Goal: Transaction & Acquisition: Purchase product/service

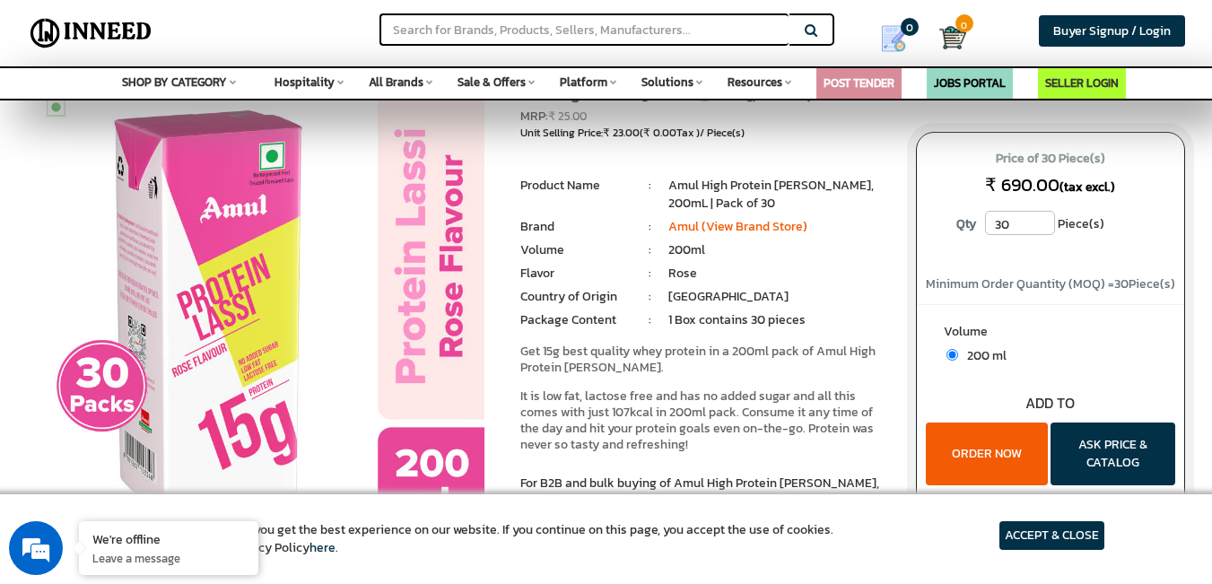
scroll to position [90, 0]
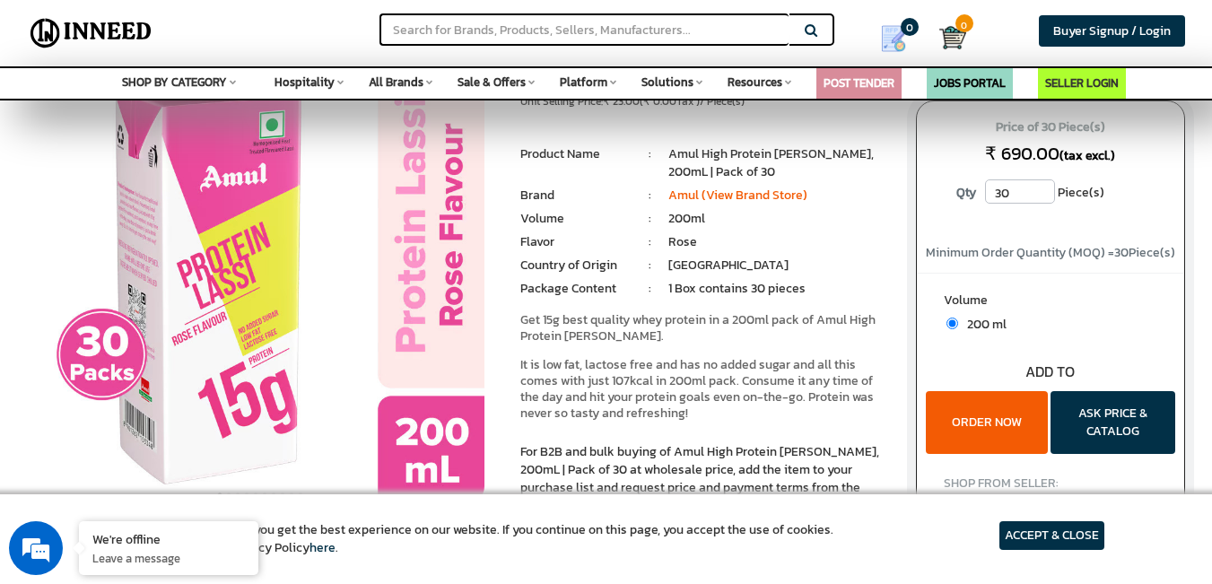
click at [993, 427] on button "ORDER NOW" at bounding box center [987, 422] width 122 height 63
click at [1101, 37] on span "Buyer Signup / Login" at bounding box center [1112, 31] width 118 height 19
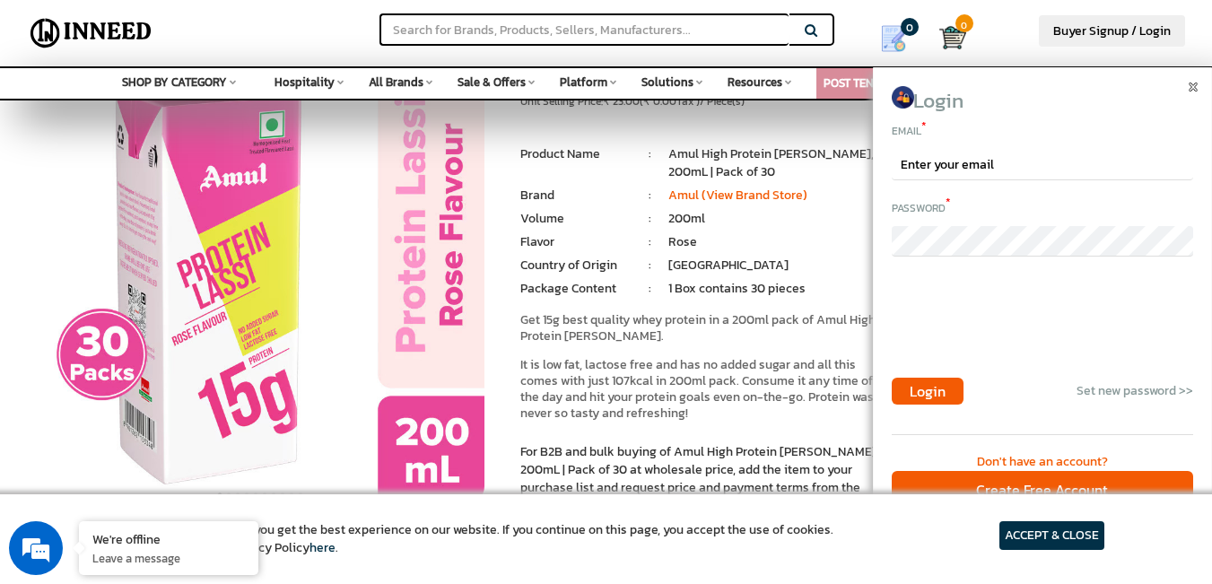
click at [966, 143] on div "Email *" at bounding box center [1042, 148] width 301 height 61
click at [973, 161] on input "email" at bounding box center [1042, 165] width 301 height 31
type input "[EMAIL_ADDRESS][DOMAIN_NAME]"
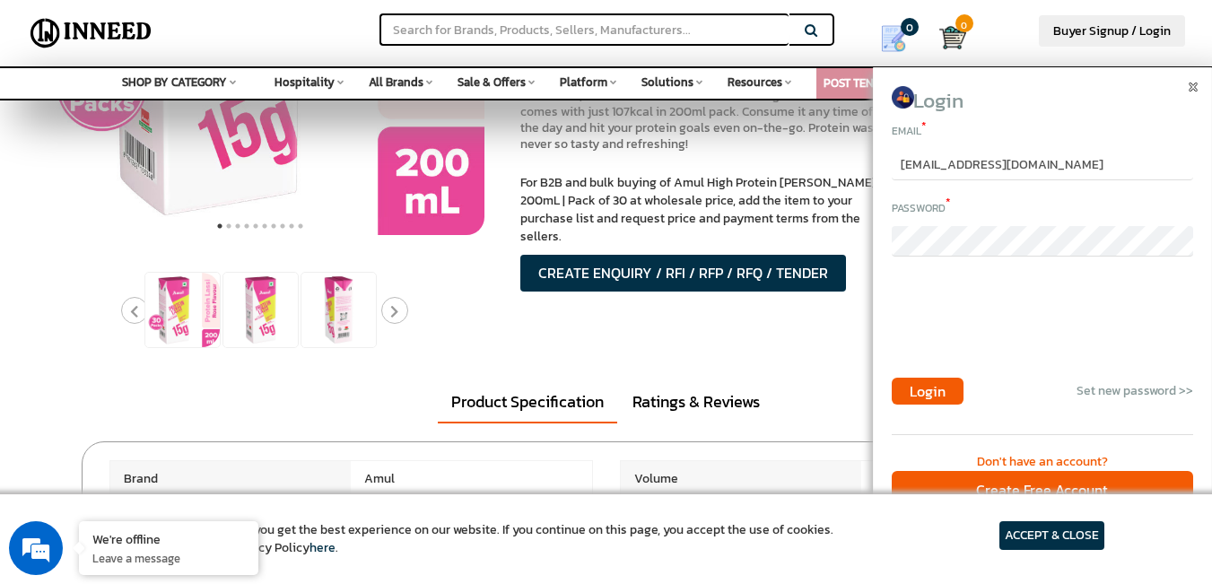
click at [1052, 483] on div "Create Free Account" at bounding box center [1042, 490] width 301 height 39
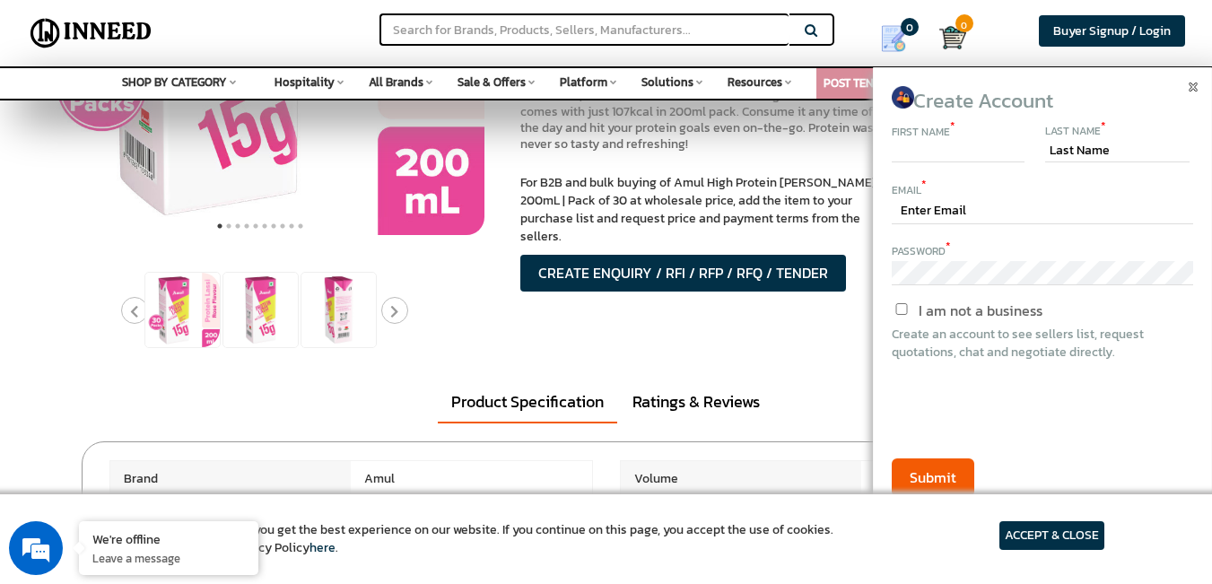
click at [990, 161] on input "text" at bounding box center [958, 152] width 133 height 22
type input "jayadev"
type input "beloved"
type input "[EMAIL_ADDRESS][DOMAIN_NAME]"
click at [935, 470] on button "Submit" at bounding box center [933, 477] width 83 height 39
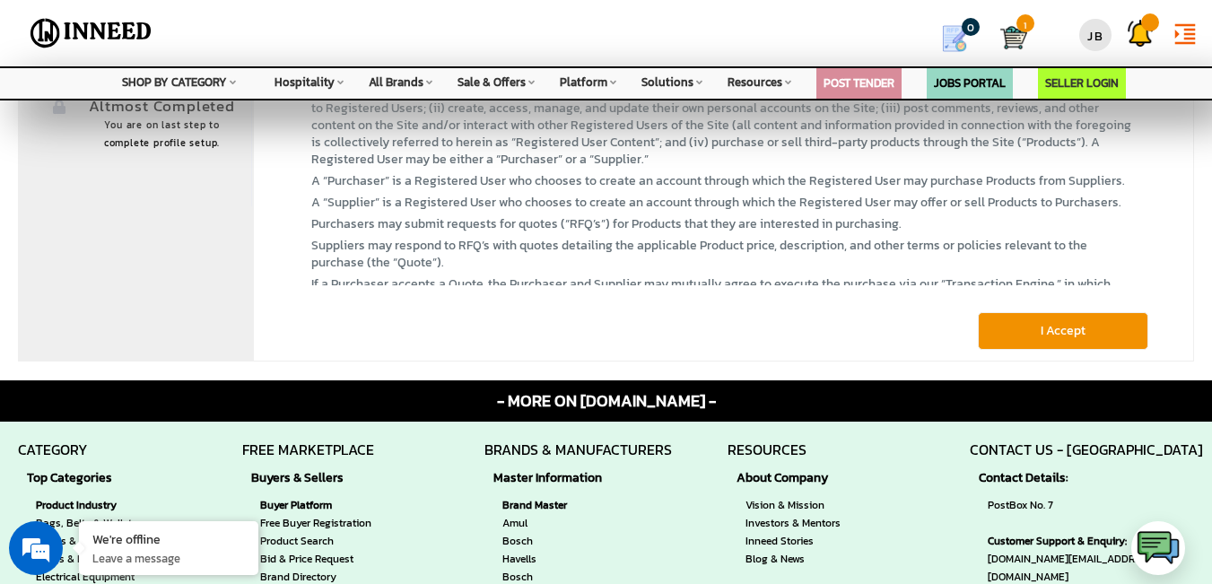
scroll to position [628, 0]
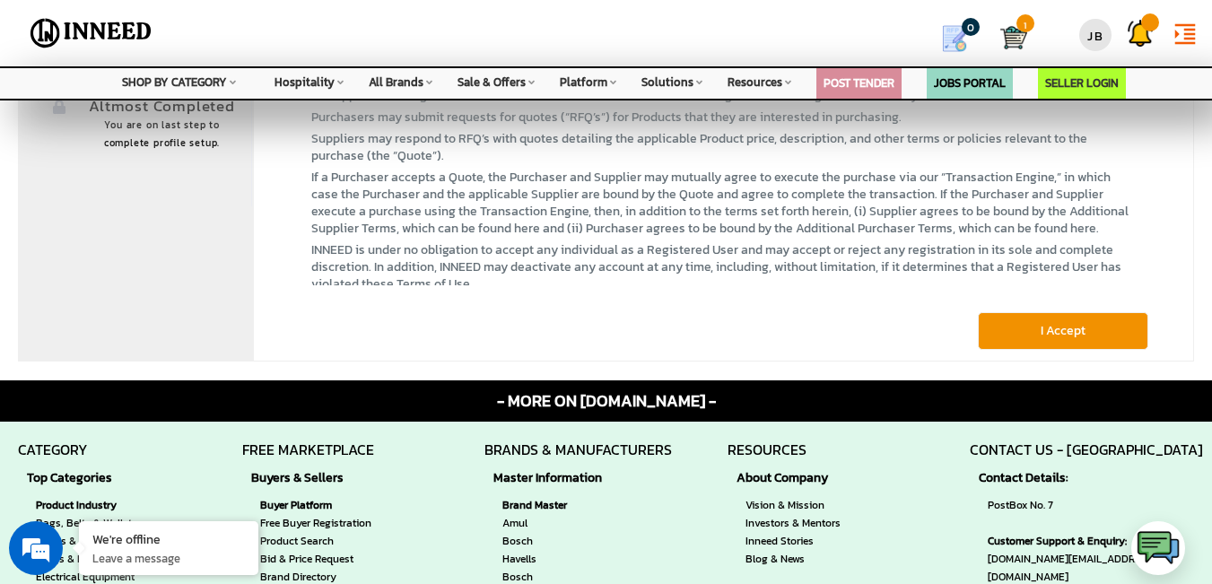
click at [1102, 326] on button "I Accept" at bounding box center [1063, 331] width 170 height 38
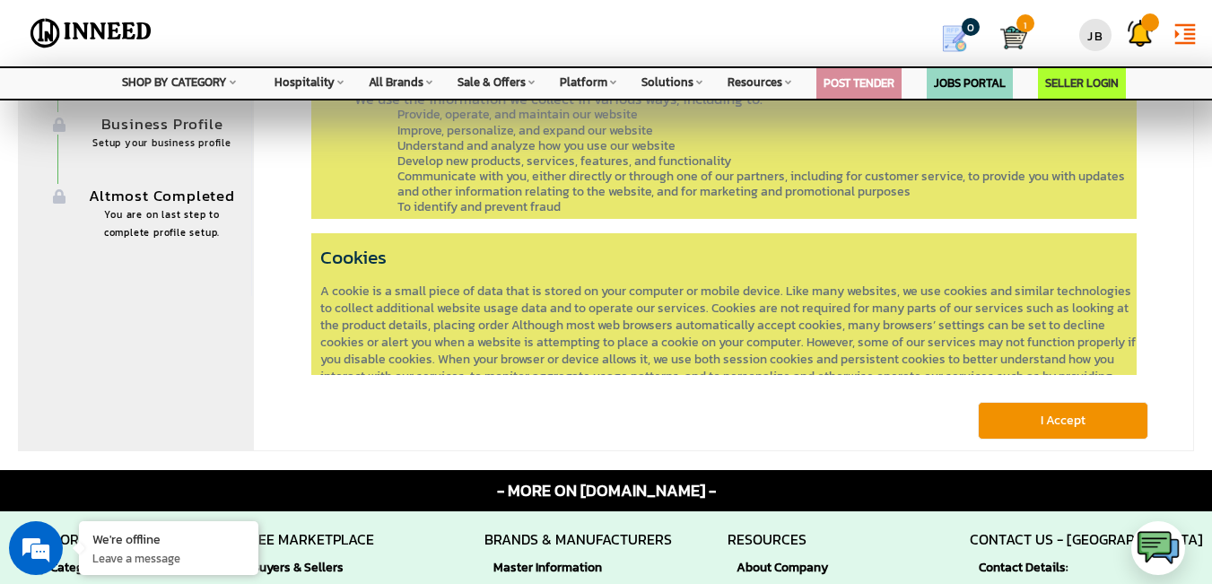
scroll to position [0, 0]
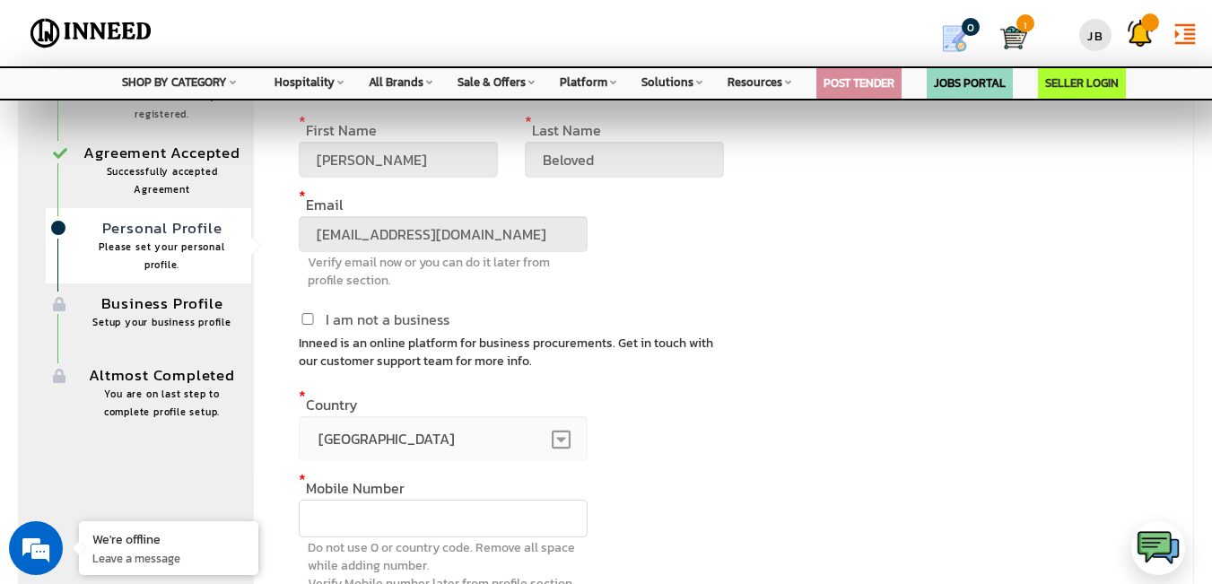
scroll to position [8, 0]
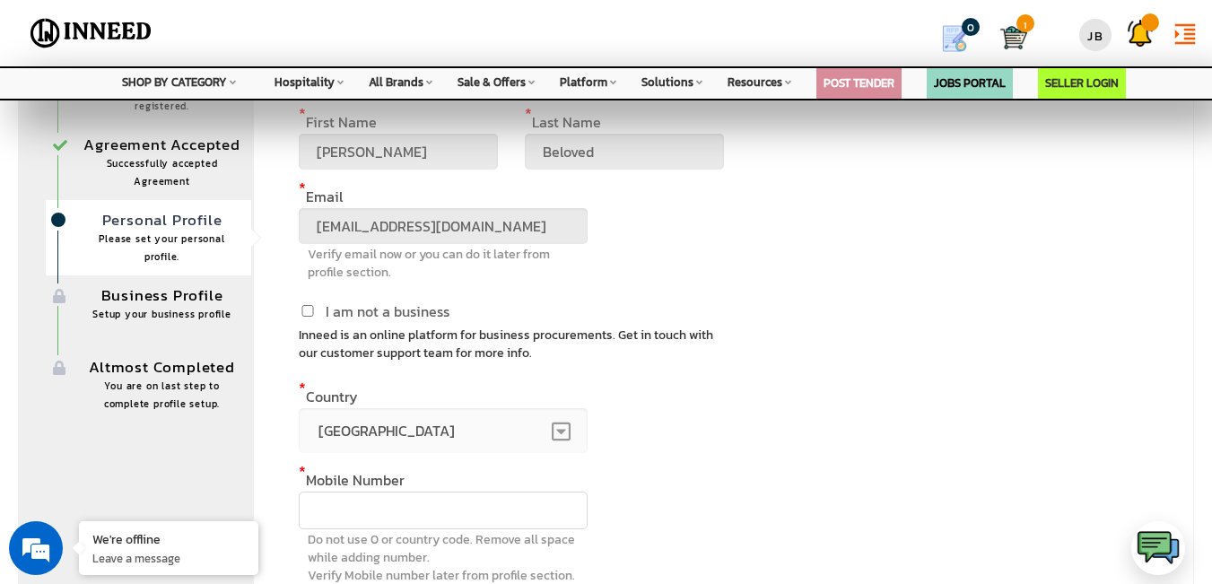
click at [426, 521] on input "text" at bounding box center [443, 511] width 289 height 38
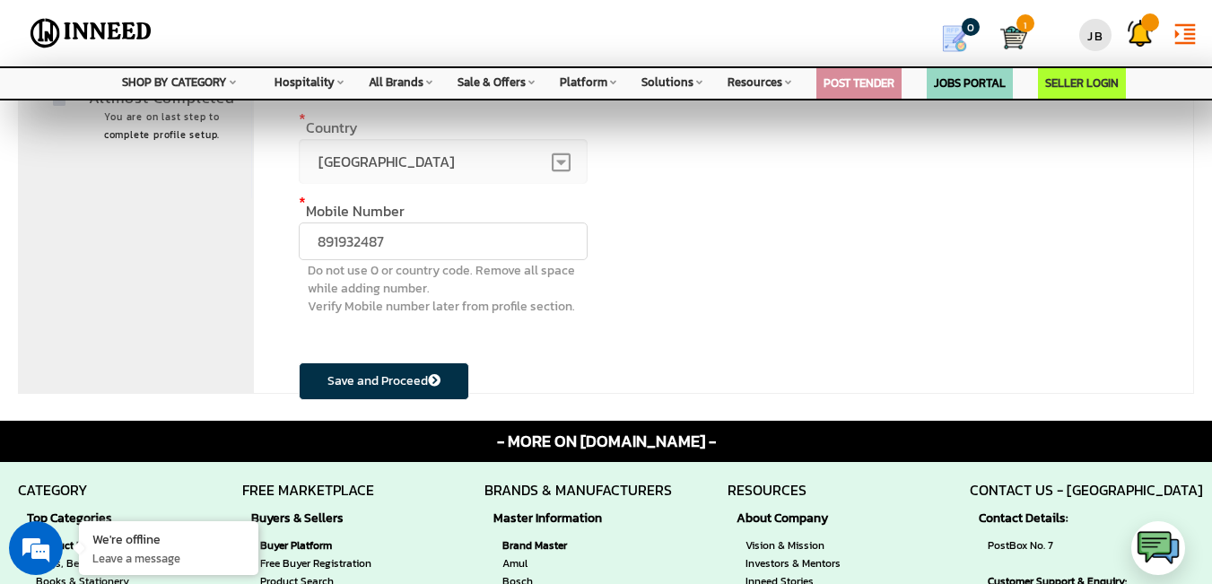
scroll to position [0, 0]
type input "8919324870"
click at [372, 371] on button "Save and Proceed" at bounding box center [384, 381] width 170 height 38
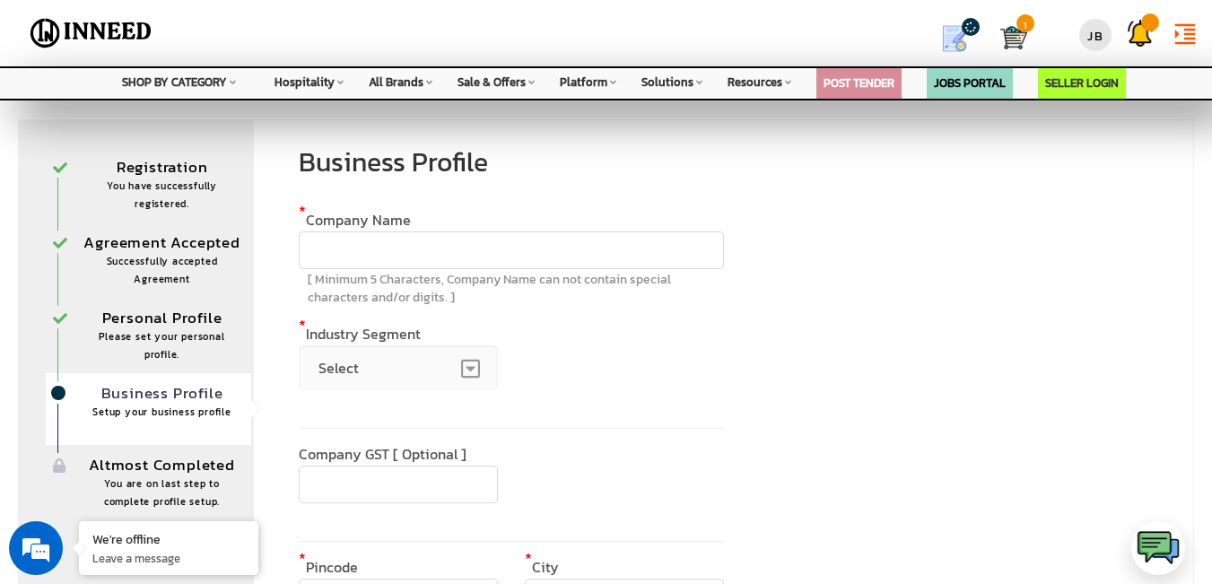
click at [580, 247] on input "text" at bounding box center [511, 250] width 424 height 38
type input "home"
click at [423, 352] on span "Select" at bounding box center [398, 367] width 199 height 45
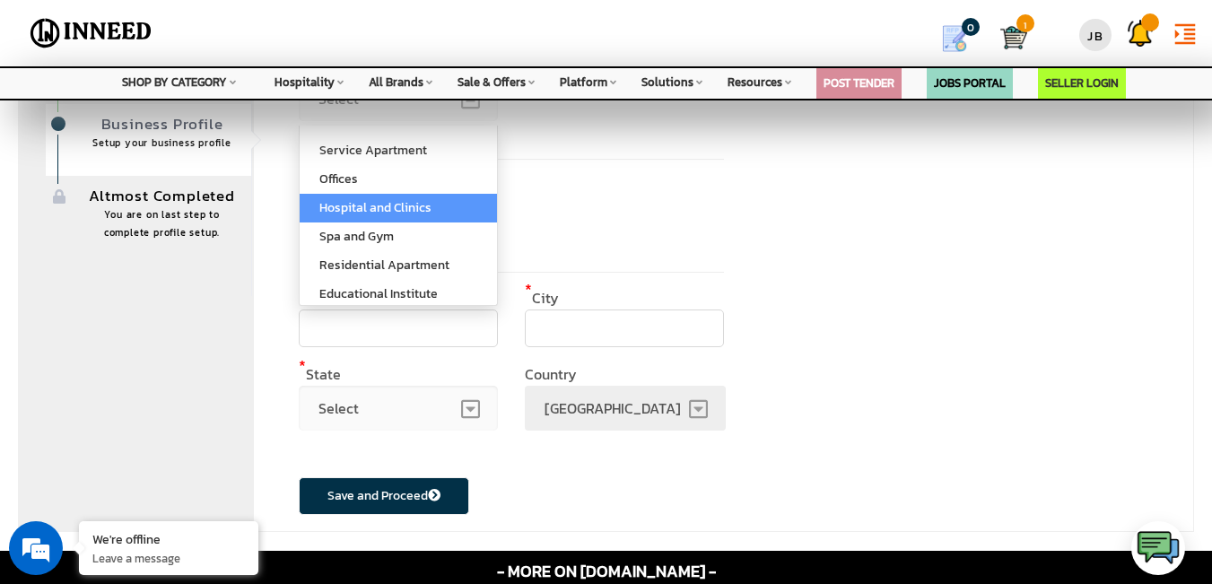
scroll to position [223, 0]
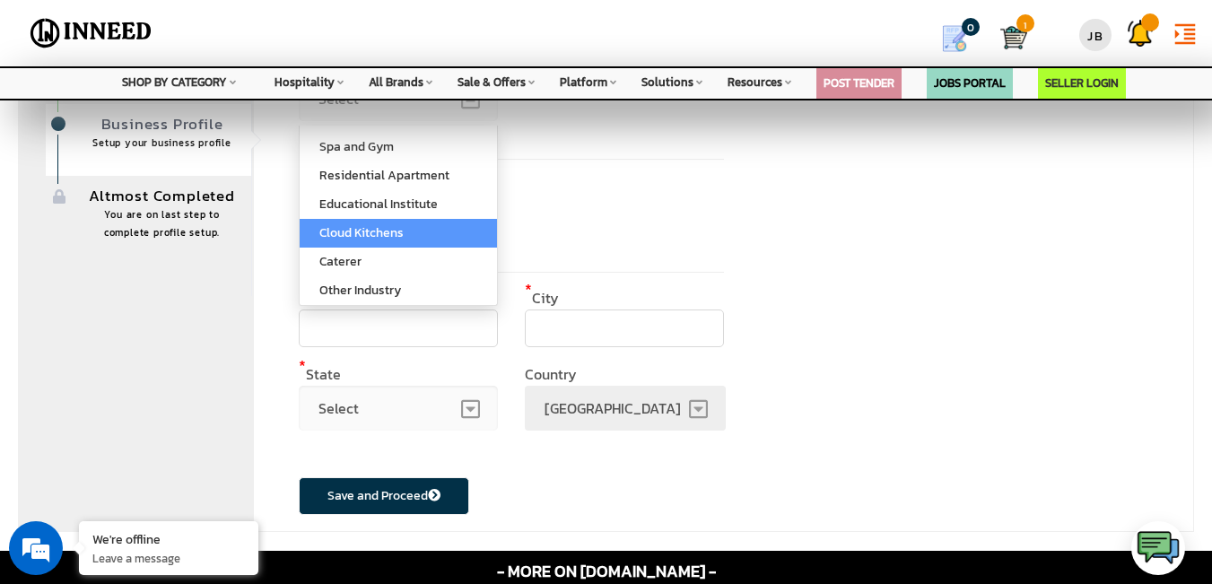
click at [808, 207] on div "Business Profile * Company Name home Company name is already registered [ Minim…" at bounding box center [723, 191] width 941 height 682
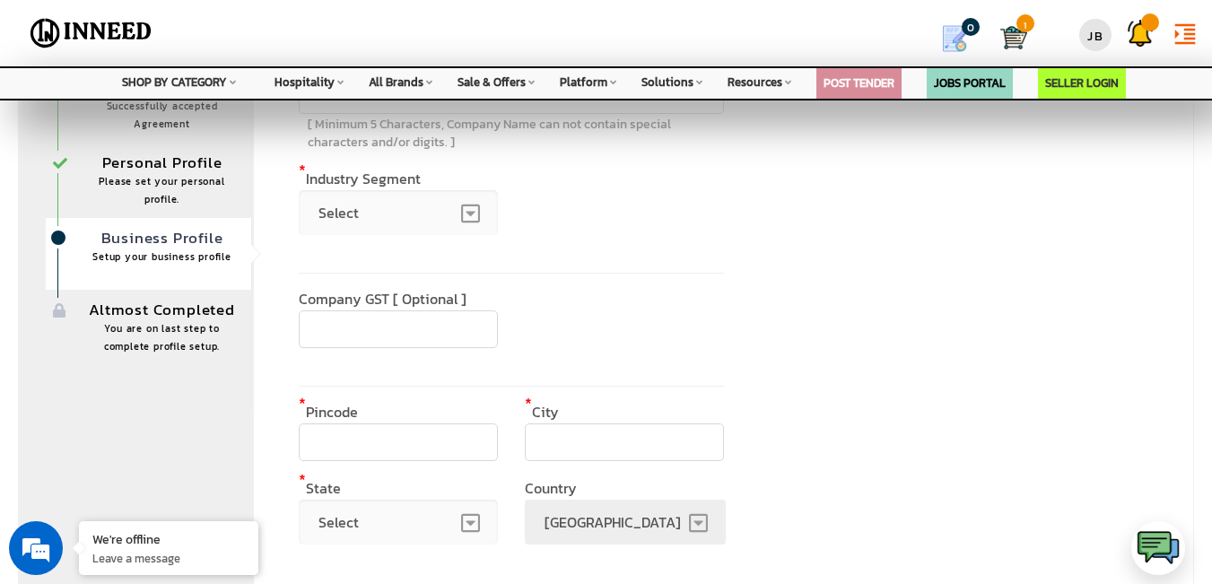
scroll to position [90, 0]
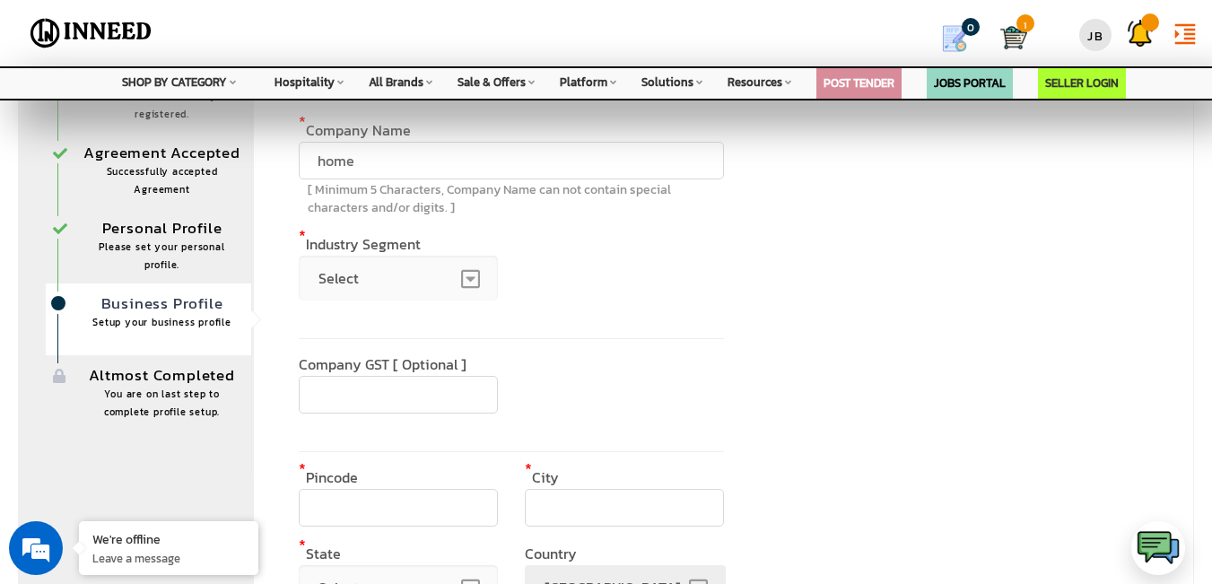
click at [478, 283] on span "Select" at bounding box center [398, 278] width 199 height 45
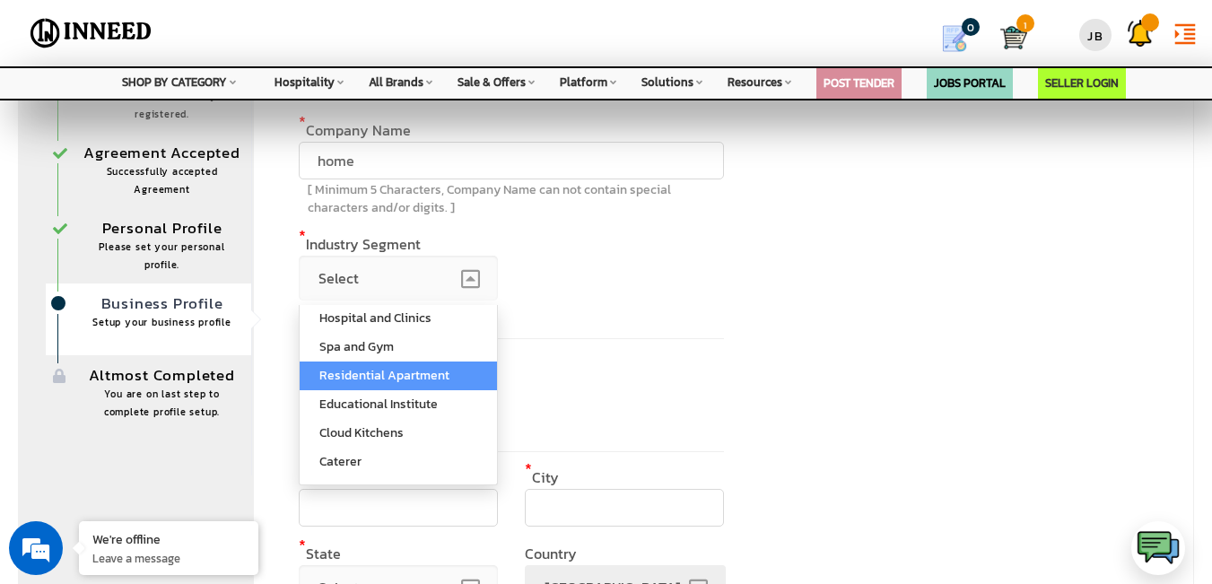
scroll to position [223, 0]
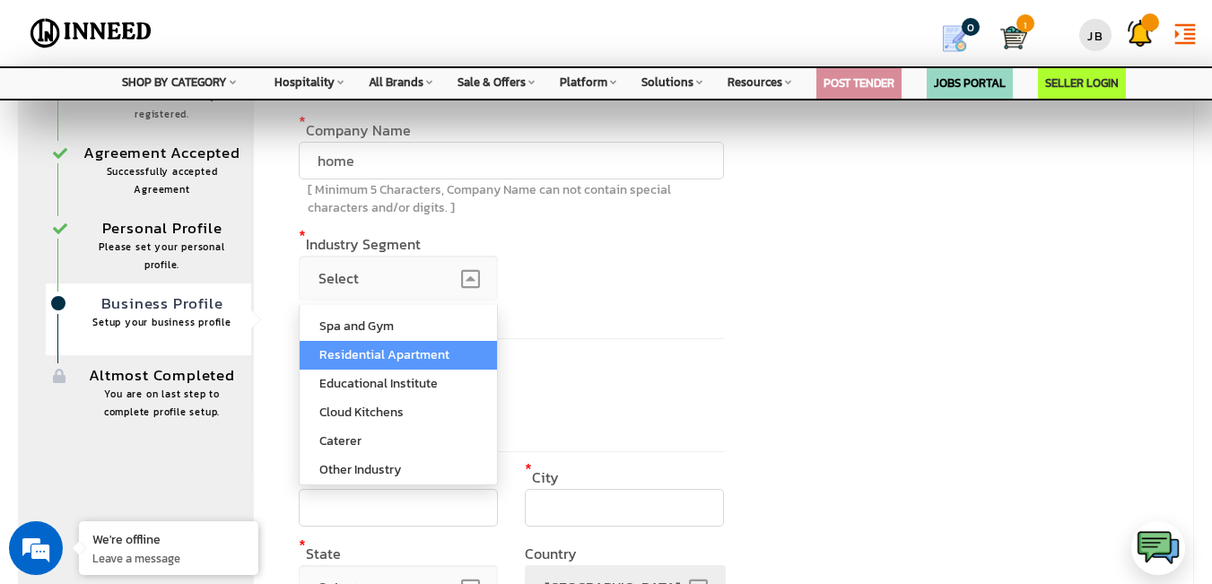
select select "Residential Apartment"
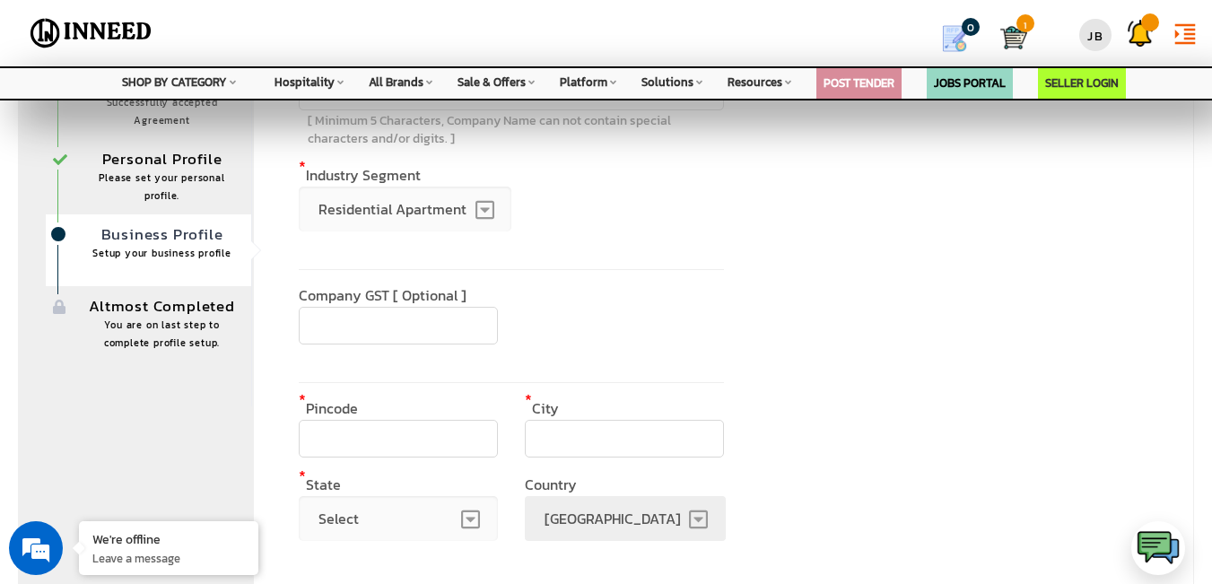
scroll to position [269, 0]
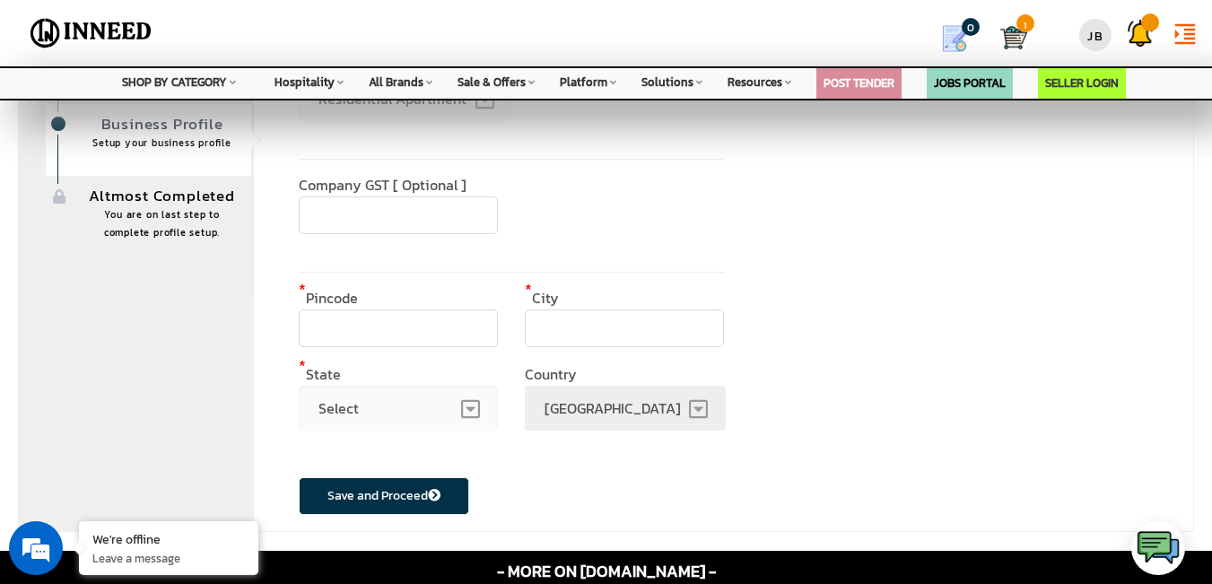
click at [360, 342] on input "text" at bounding box center [398, 329] width 199 height 38
type input "532001"
type input "home"
type input "Srikakulam"
select select "313"
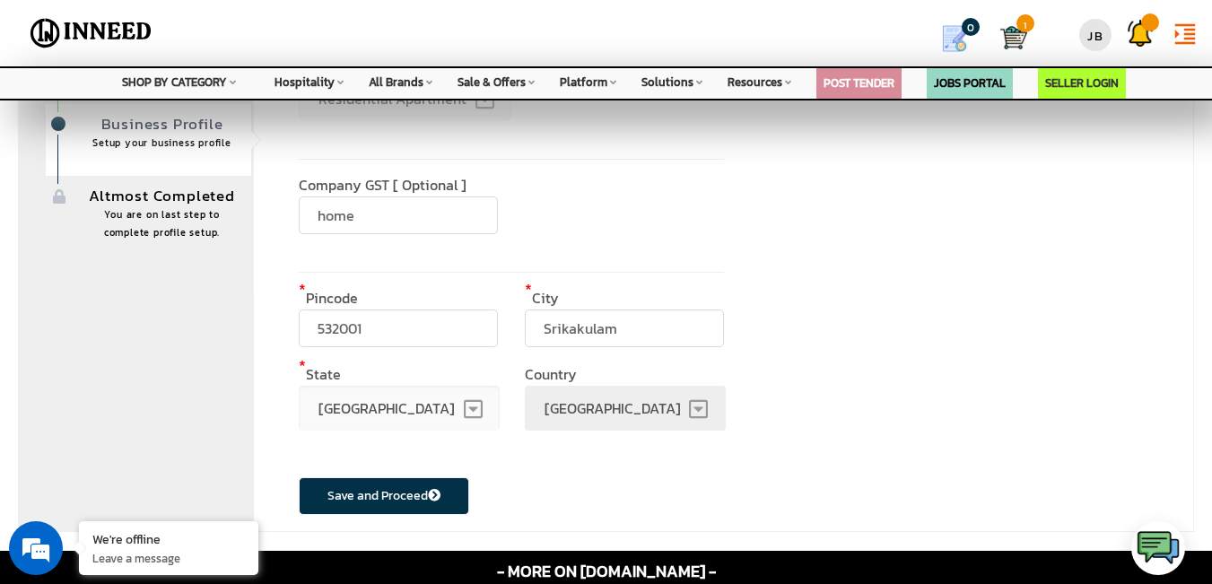
click at [390, 402] on span "[GEOGRAPHIC_DATA]" at bounding box center [399, 408] width 201 height 45
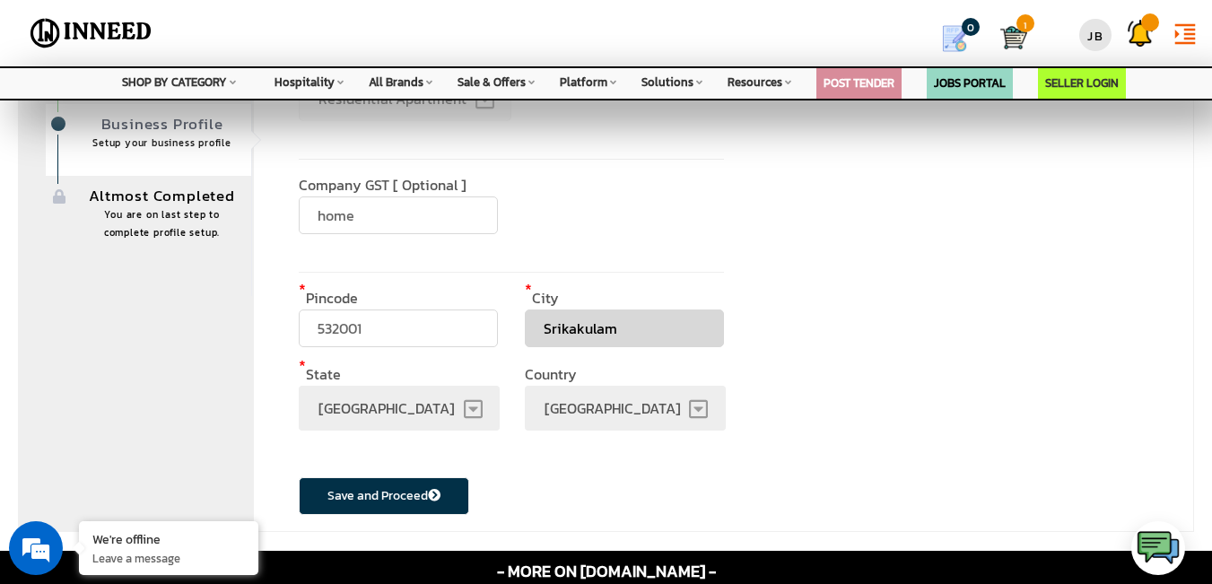
click at [566, 409] on span "[GEOGRAPHIC_DATA]" at bounding box center [625, 408] width 201 height 45
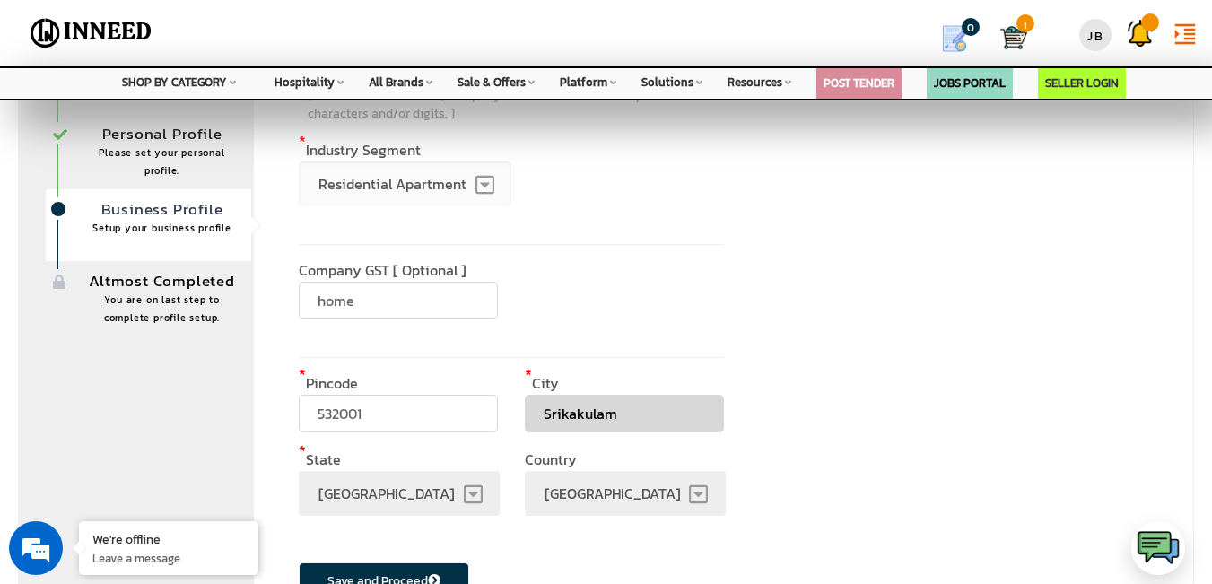
scroll to position [0, 0]
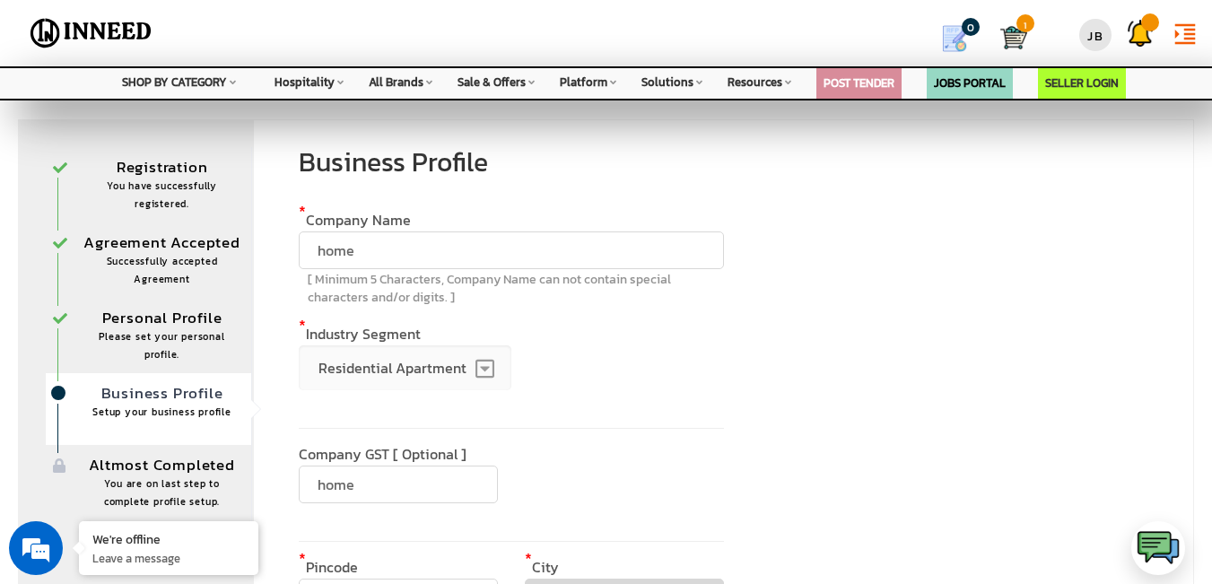
click at [514, 87] on div "format_indent_increase close Profile Notifications Support" at bounding box center [606, 50] width 1212 height 100
click at [516, 85] on div "format_indent_increase close Profile Notifications Support" at bounding box center [606, 50] width 1212 height 100
